Goal: Book appointment/travel/reservation

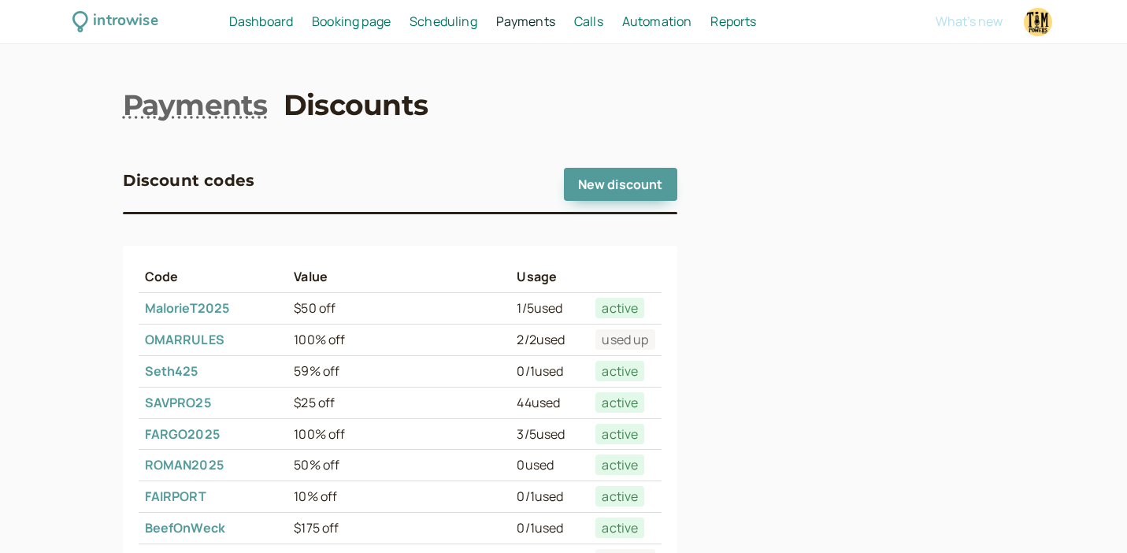
click at [357, 20] on span "Booking page" at bounding box center [351, 21] width 79 height 17
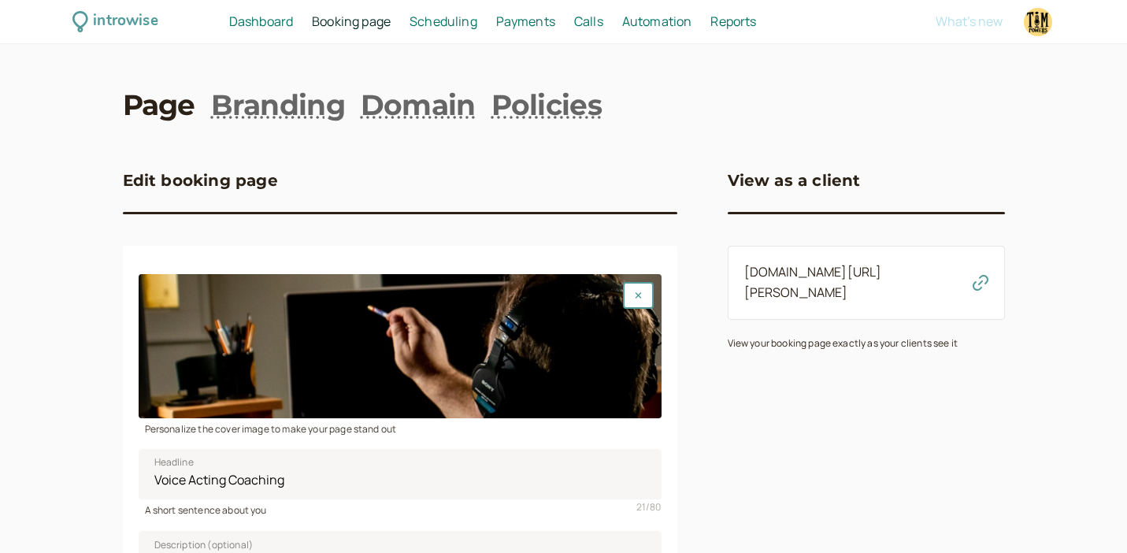
click at [792, 271] on link "[DOMAIN_NAME][URL][PERSON_NAME]" at bounding box center [813, 282] width 138 height 38
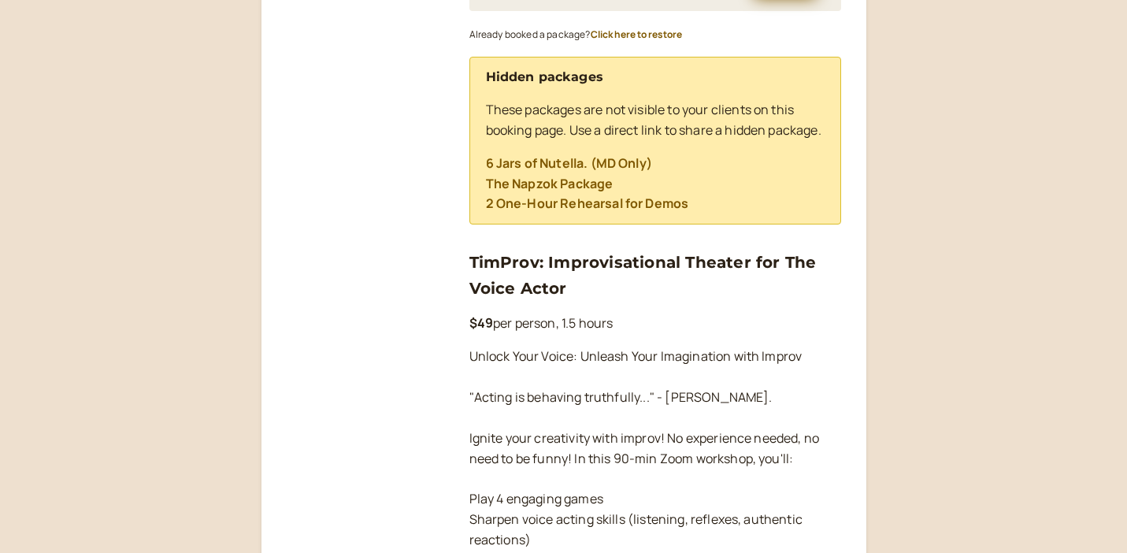
scroll to position [874, 0]
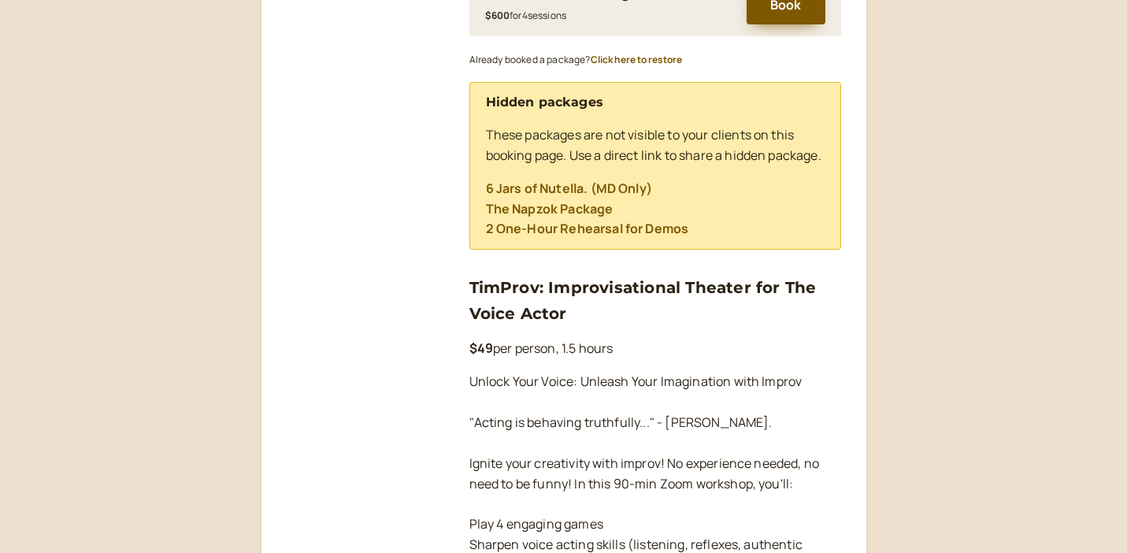
click at [601, 237] on link "2 One-Hour Rehearsal for Demos" at bounding box center [587, 228] width 203 height 17
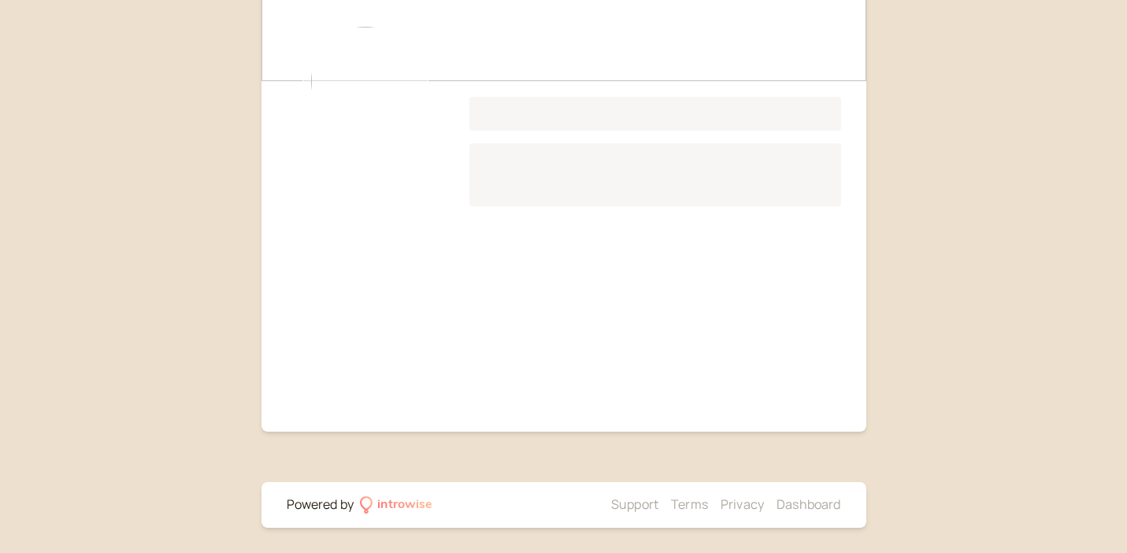
scroll to position [511, 0]
